Goal: Task Accomplishment & Management: Complete application form

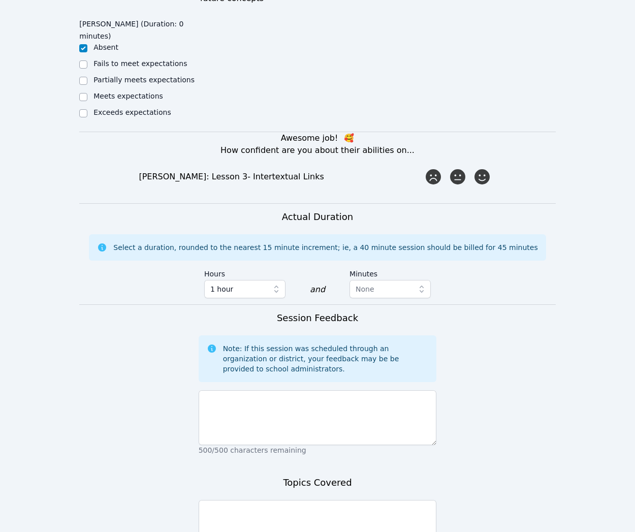
scroll to position [519, 0]
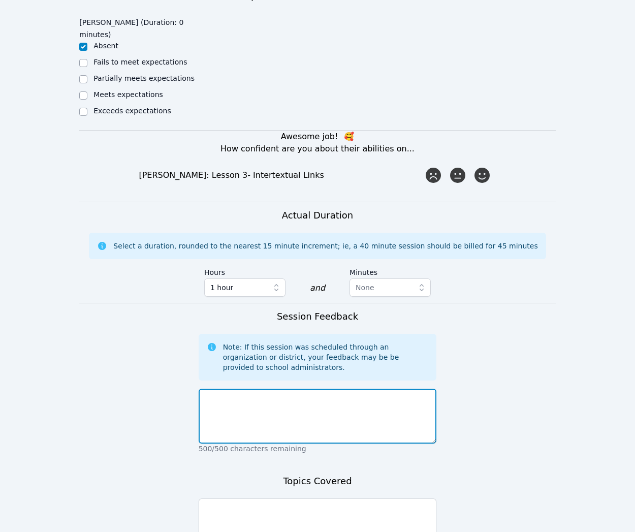
click at [409, 394] on textarea at bounding box center [318, 416] width 238 height 55
type textarea "R"
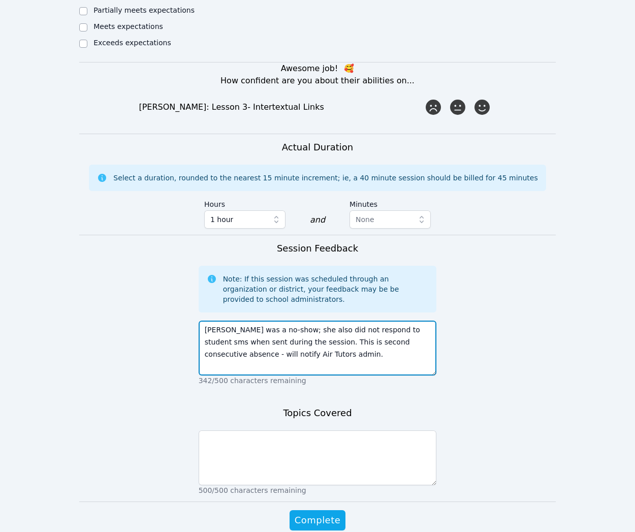
scroll to position [588, 0]
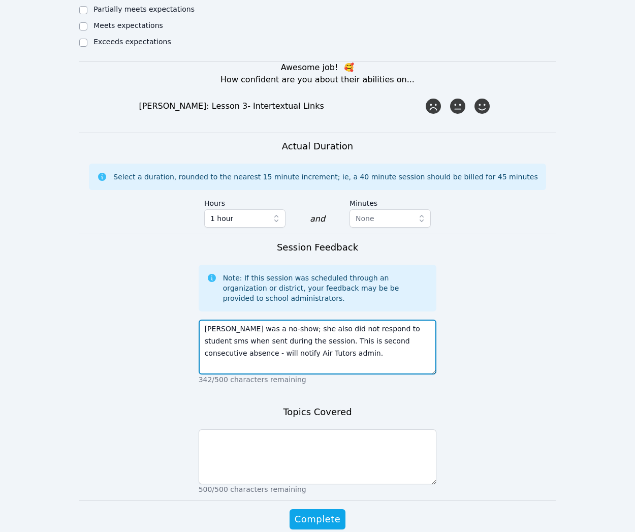
type textarea "[PERSON_NAME] was a no-show; she also did not respond to student sms when sent …"
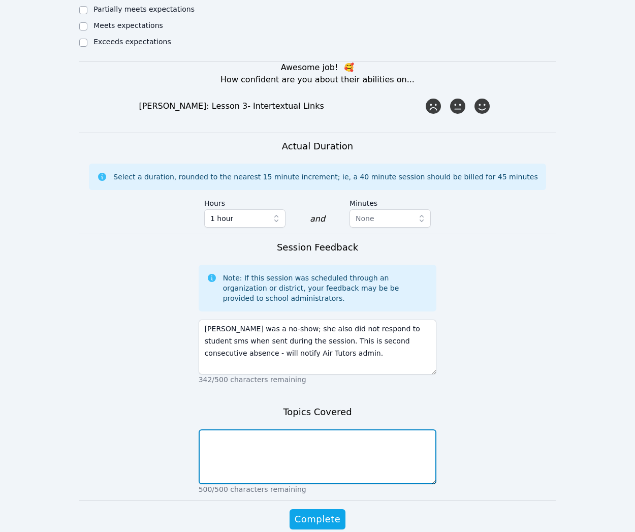
click at [411, 429] on textarea at bounding box center [318, 456] width 238 height 55
type textarea "Student no-show"
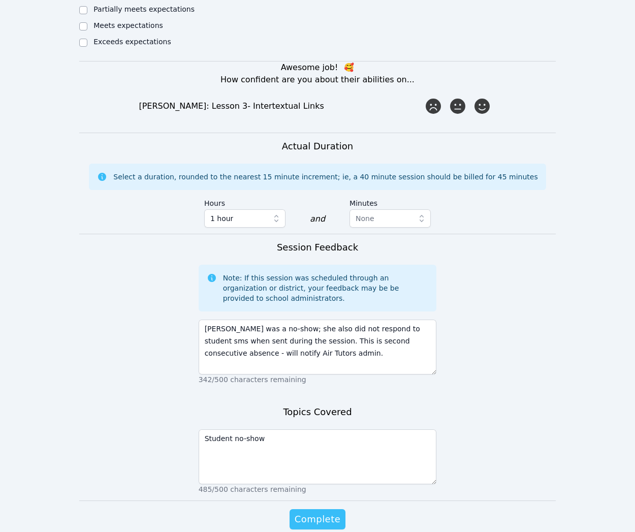
click at [331, 509] on button "Complete" at bounding box center [317, 519] width 56 height 20
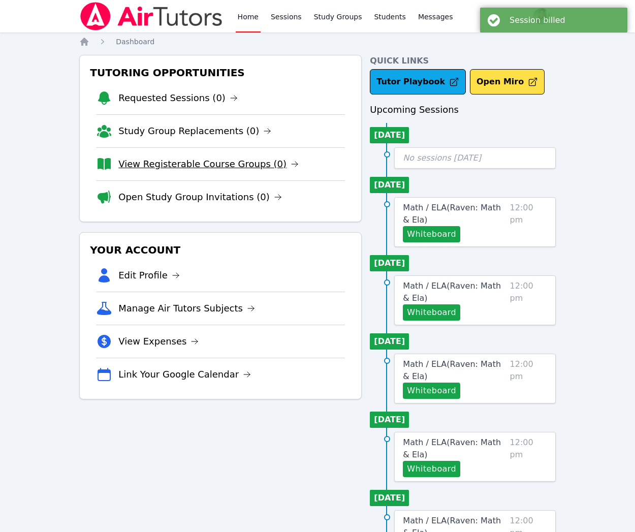
click at [192, 160] on link "View Registerable Course Groups (0)" at bounding box center [208, 164] width 180 height 14
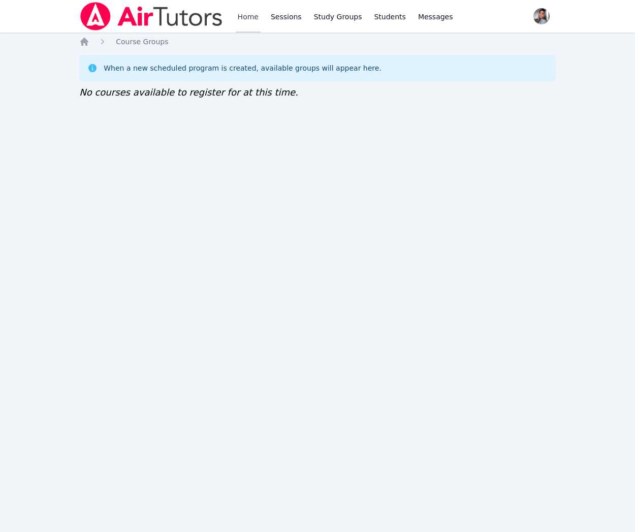
click at [242, 17] on link "Home" at bounding box center [248, 16] width 25 height 33
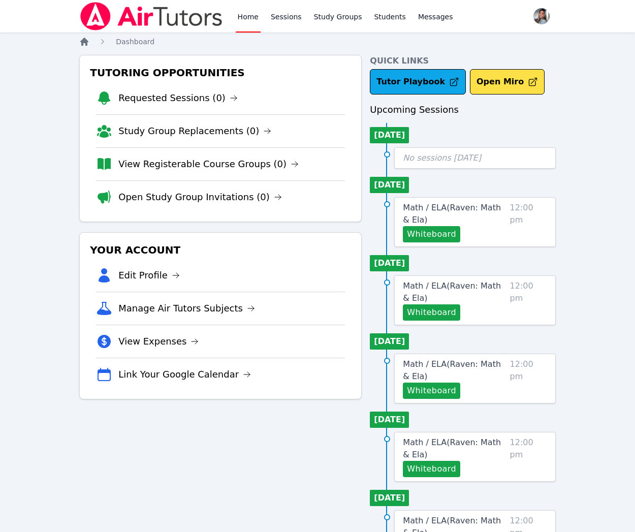
click at [82, 40] on icon "Breadcrumb" at bounding box center [84, 42] width 8 height 8
